Goal: Task Accomplishment & Management: Manage account settings

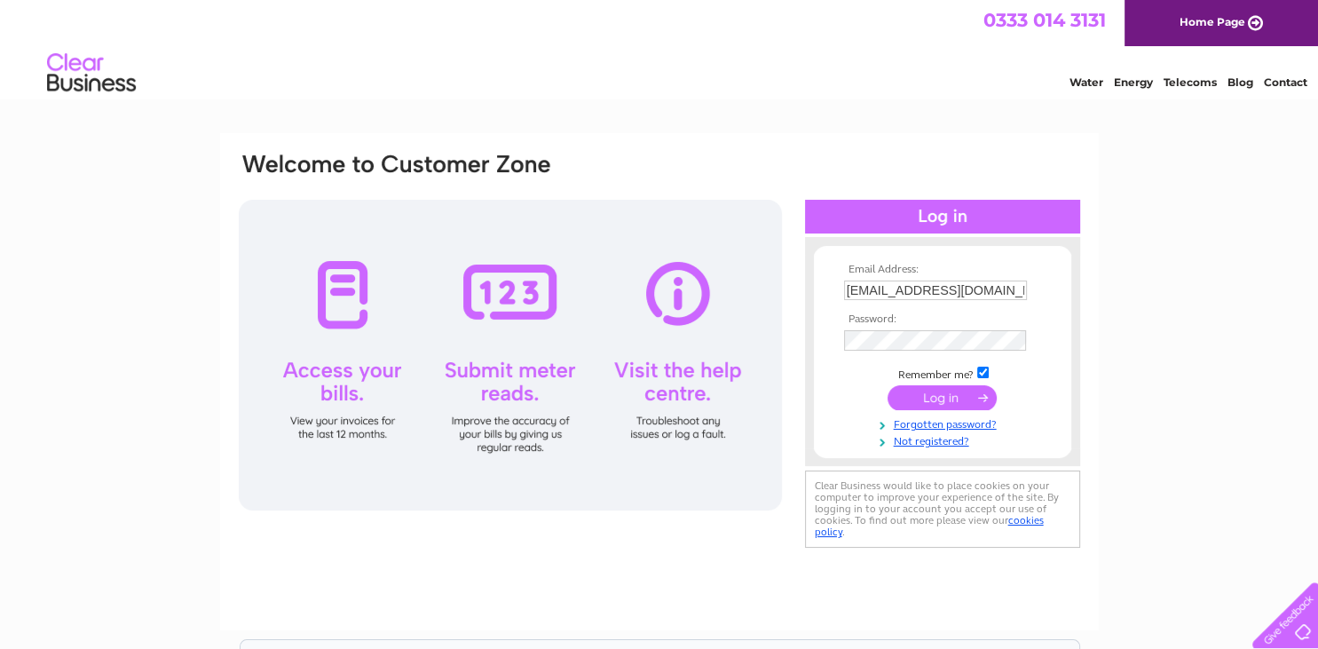
click at [946, 397] on input "submit" at bounding box center [942, 397] width 109 height 25
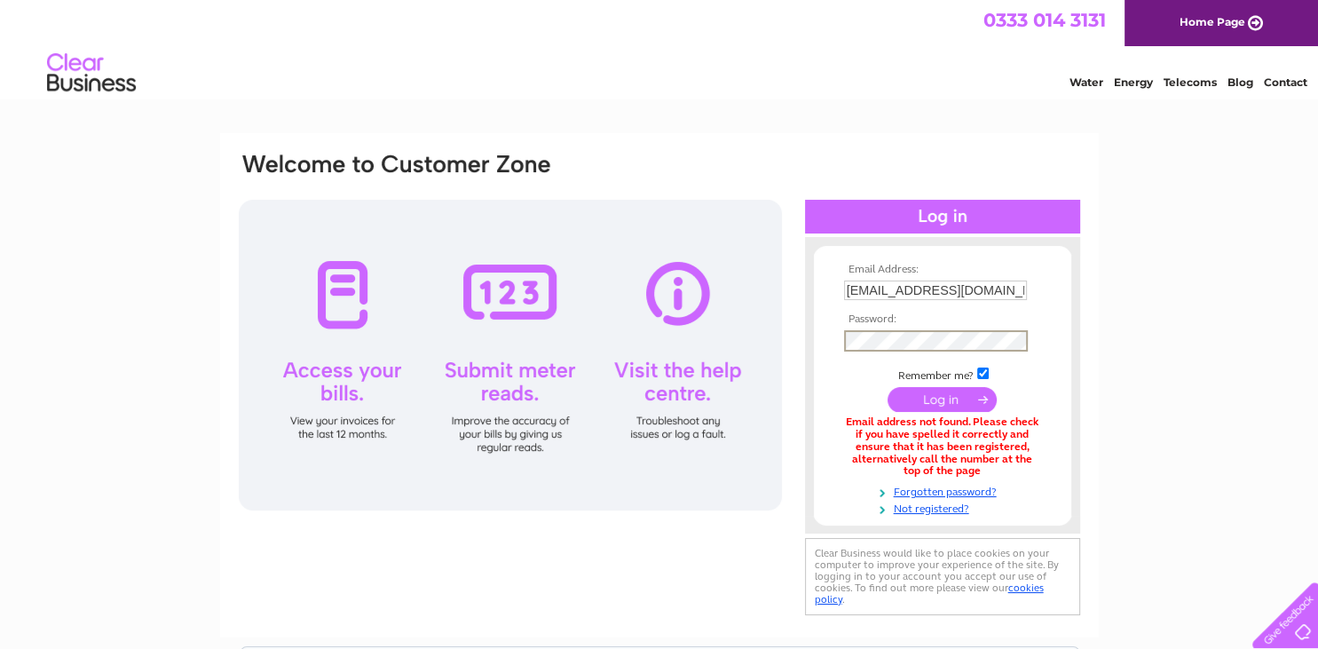
click at [943, 385] on td at bounding box center [943, 400] width 206 height 34
click at [944, 398] on input "submit" at bounding box center [942, 397] width 109 height 25
click at [950, 401] on input "submit" at bounding box center [942, 397] width 109 height 25
drag, startPoint x: 995, startPoint y: 289, endPoint x: 749, endPoint y: 290, distance: 245.9
click at [844, 290] on input "[EMAIL_ADDRESS][DOMAIN_NAME]" at bounding box center [936, 290] width 185 height 21
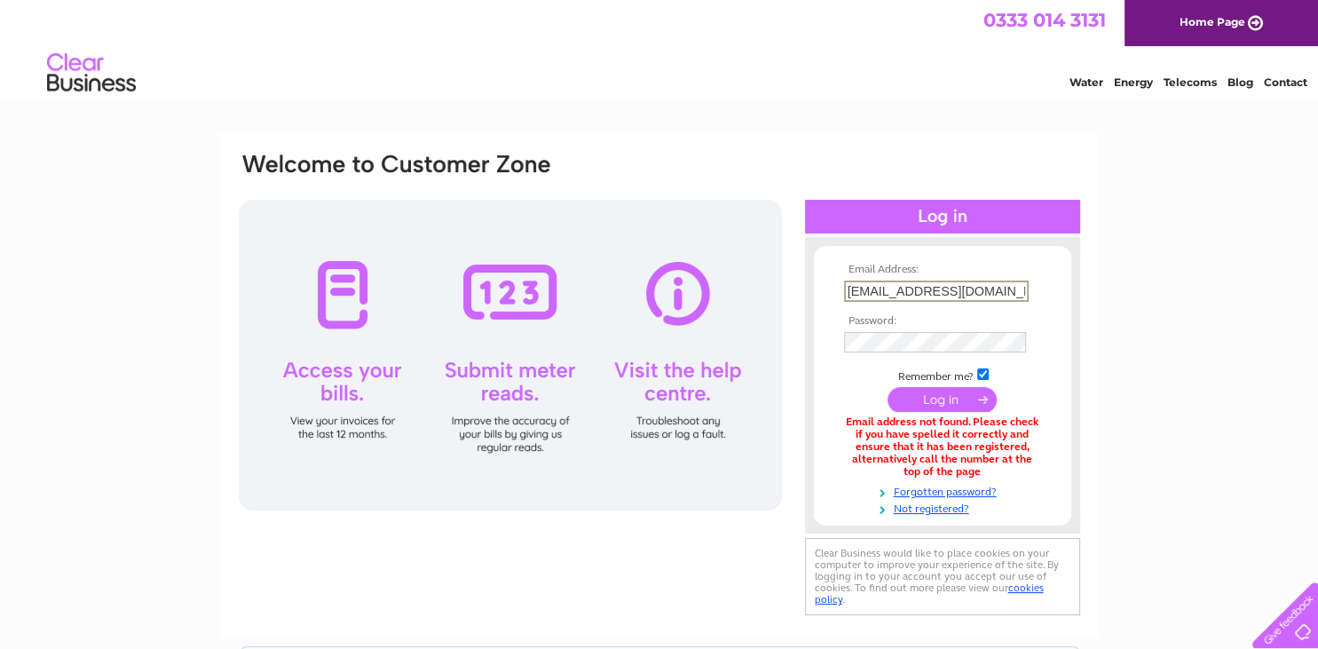
type input "accounts@sonomatic.com"
drag, startPoint x: 939, startPoint y: 378, endPoint x: 928, endPoint y: 367, distance: 15.1
click at [938, 378] on td "Remember me?" at bounding box center [943, 373] width 206 height 18
click at [944, 392] on input "submit" at bounding box center [942, 399] width 109 height 25
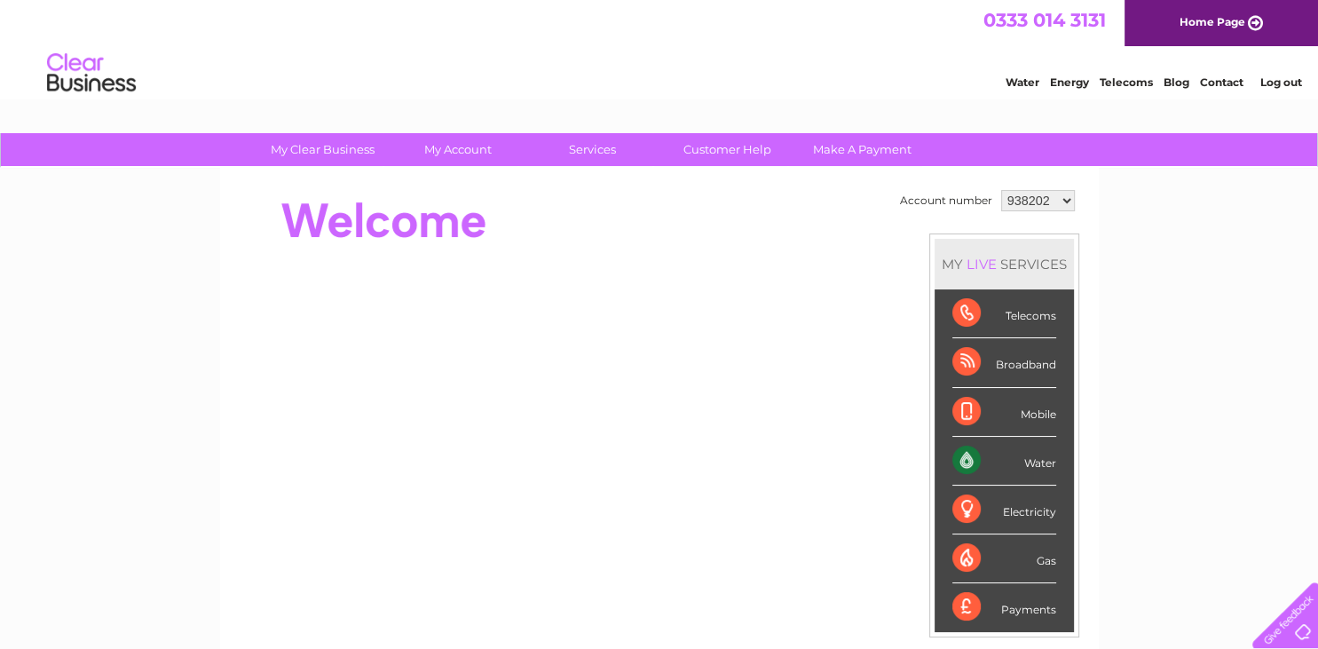
click at [740, 219] on div at bounding box center [560, 221] width 646 height 71
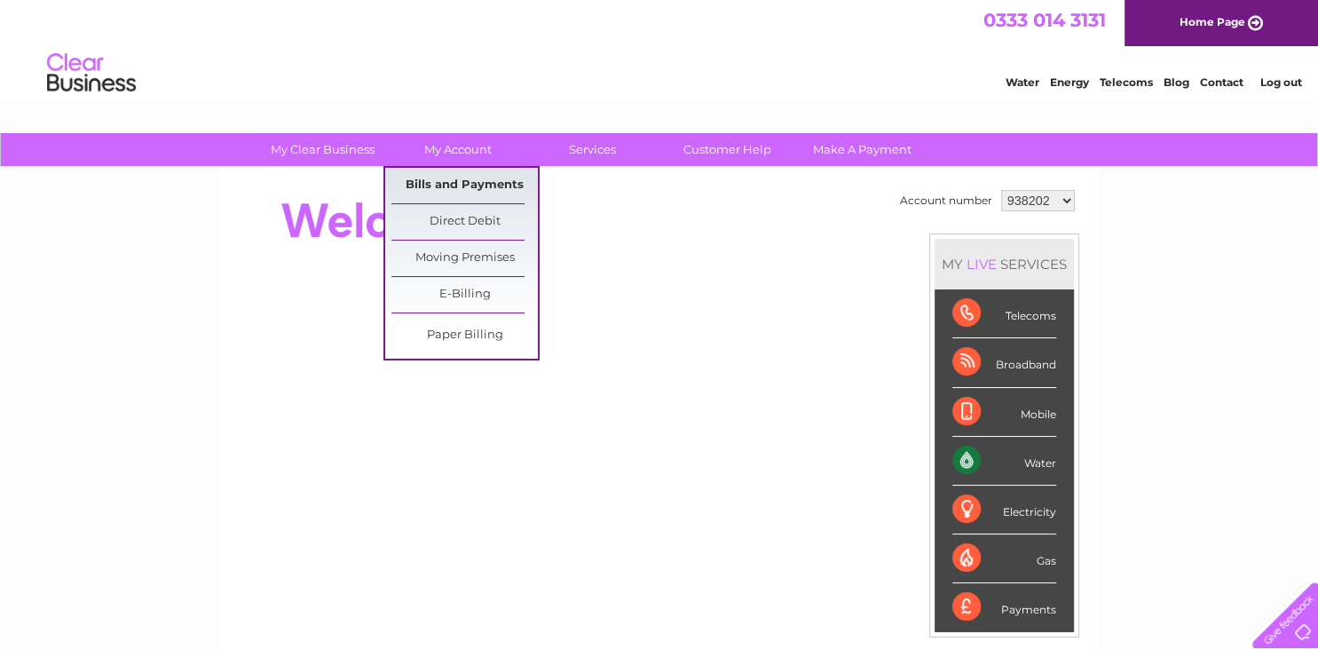
click at [436, 176] on link "Bills and Payments" at bounding box center [464, 186] width 146 height 36
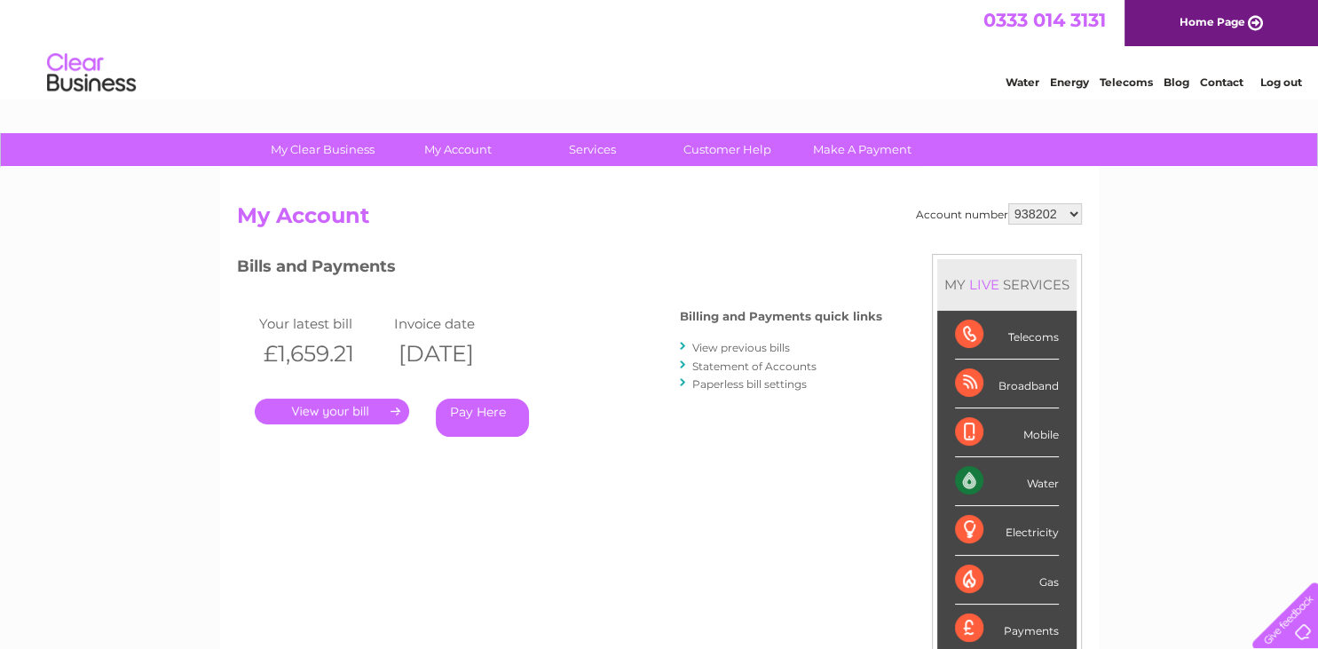
click at [346, 415] on link "." at bounding box center [332, 412] width 154 height 26
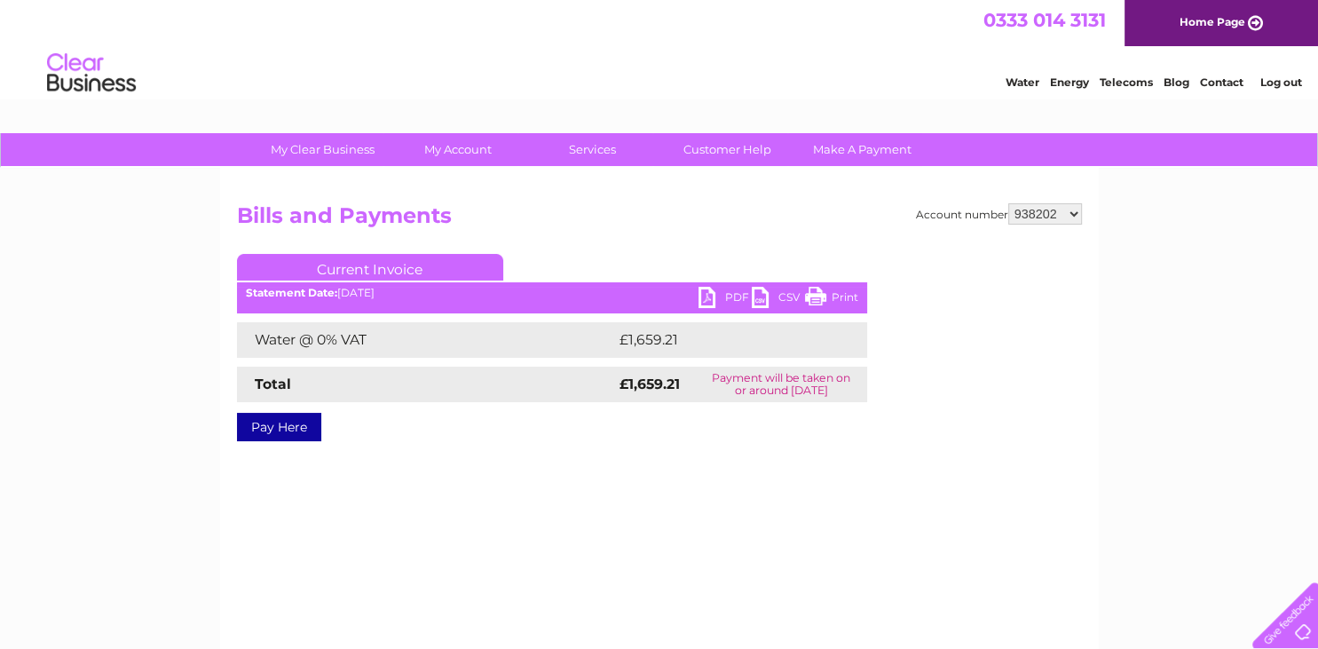
click at [715, 296] on link "PDF" at bounding box center [725, 300] width 53 height 26
click at [1065, 213] on select "938202 3023438" at bounding box center [1045, 213] width 74 height 21
click at [1008, 203] on select "938202 3023438" at bounding box center [1045, 213] width 74 height 21
select select "3023438"
click option "3023438" at bounding box center [0, 0] width 0 height 0
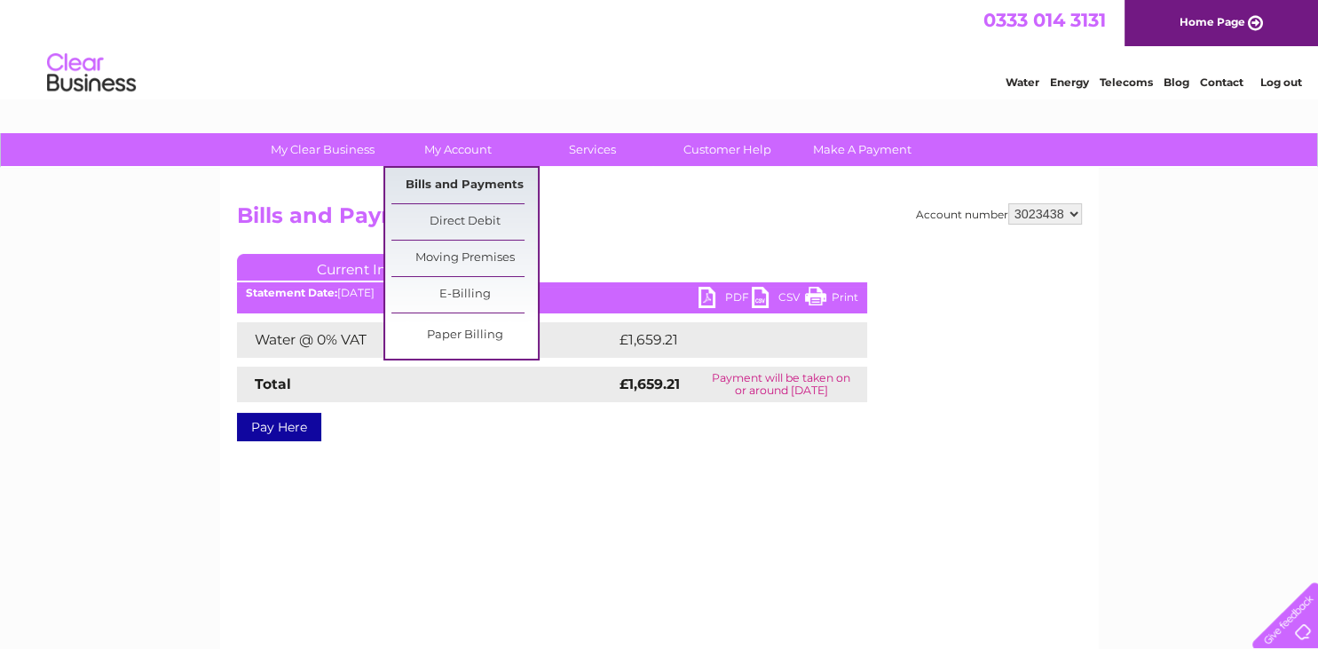
click at [446, 186] on link "Bills and Payments" at bounding box center [464, 186] width 146 height 36
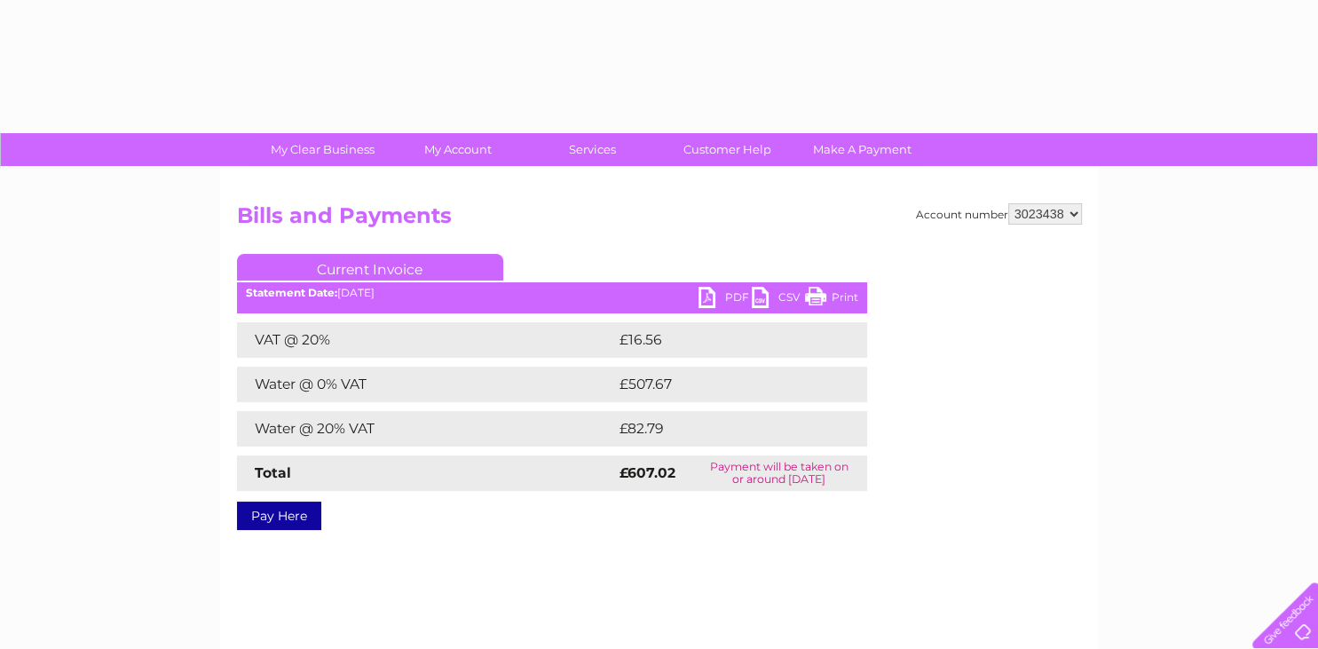
click at [723, 291] on link "PDF" at bounding box center [725, 300] width 53 height 26
